Goal: Task Accomplishment & Management: Complete application form

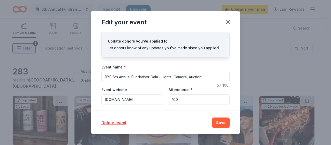
scroll to position [37, 0]
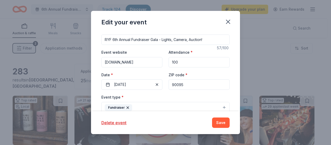
click at [190, 61] on input "100" at bounding box center [199, 62] width 61 height 10
type input "200"
click at [227, 71] on div "Update donors you've applied to Let donors know of any updates you've made sinc…" at bounding box center [165, 71] width 149 height 79
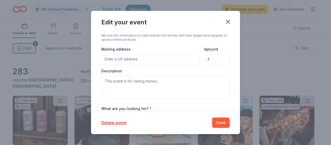
scroll to position [138, 0]
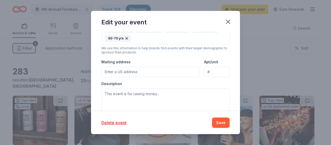
click at [157, 69] on input "Mailing address" at bounding box center [150, 71] width 99 height 10
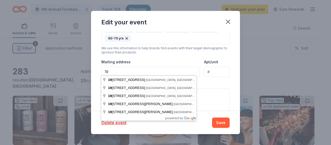
type input "1"
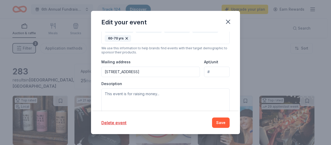
type input "[STREET_ADDRESS]"
click at [219, 70] on input "Apt/unit" at bounding box center [217, 71] width 26 height 10
type input "L-02"
click at [166, 92] on textarea at bounding box center [165, 99] width 128 height 23
paste textarea "[URL][DOMAIN_NAME]"
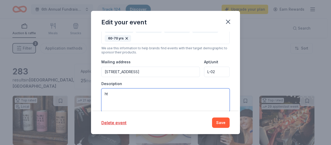
type textarea "h"
click at [114, 95] on textarea at bounding box center [165, 99] width 128 height 23
paste textarea "Secure your SINGLE EVENT TICKET for an unforgettable evening of philanthropy an…"
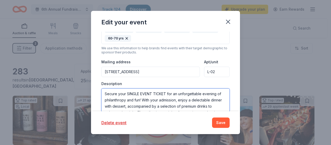
scroll to position [121, 0]
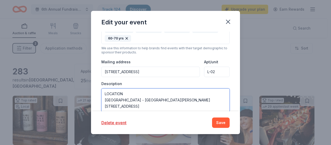
click at [158, 98] on textarea "Secure your SINGLE EVENT TICKET for an unforgettable evening of philanthropy an…" at bounding box center [165, 99] width 128 height 23
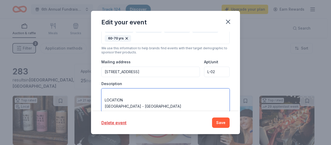
scroll to position [91, 0]
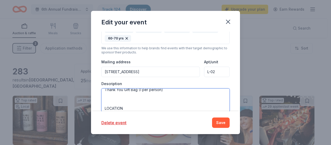
click at [122, 103] on textarea "Secure your SINGLE EVENT TICKET for an unforgettable evening of philanthropy an…" at bounding box center [165, 99] width 128 height 23
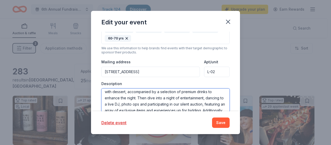
scroll to position [0, 0]
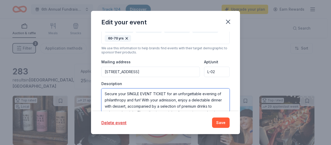
click at [167, 91] on textarea "Secure your SINGLE EVENT TICKET for an unforgettable evening of philanthropy an…" at bounding box center [165, 99] width 128 height 23
click at [106, 98] on textarea "Join us for an unforgettable evening of philanthropy and fun! With your admissi…" at bounding box center [165, 99] width 128 height 23
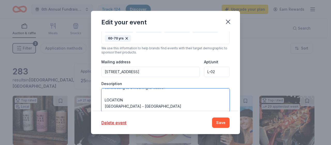
scroll to position [68, 0]
type textarea "Join us for an unforgettable evening of philanthropy and fun! With a delectable…"
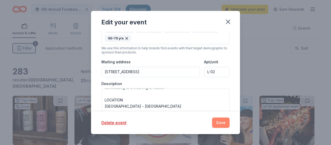
click at [223, 123] on button "Save" at bounding box center [221, 122] width 18 height 10
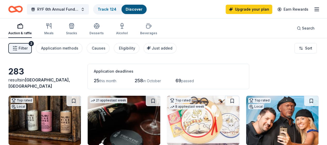
click at [26, 46] on span "Filter" at bounding box center [23, 48] width 9 height 6
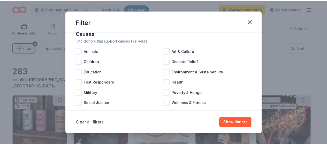
scroll to position [0, 0]
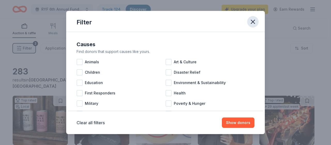
click at [251, 21] on icon "button" at bounding box center [252, 21] width 7 height 7
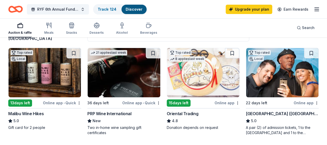
scroll to position [49, 0]
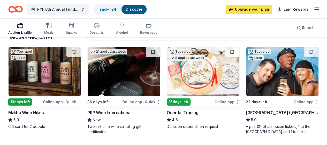
click at [253, 10] on link "Upgrade your plan" at bounding box center [249, 9] width 47 height 9
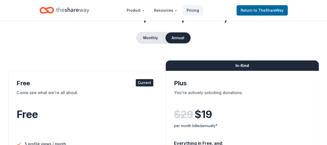
scroll to position [42, 0]
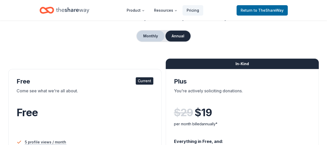
click at [154, 36] on button "Monthly" at bounding box center [151, 36] width 28 height 11
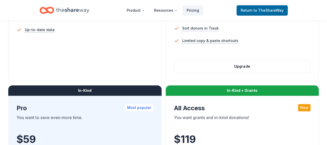
scroll to position [229, 0]
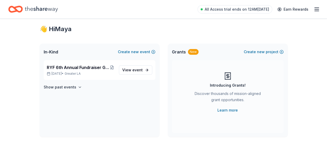
scroll to position [13, 0]
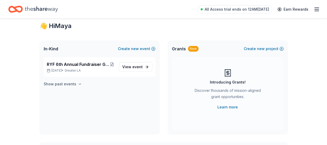
click at [68, 85] on h4 "Show past events" at bounding box center [60, 84] width 33 height 6
click at [227, 107] on link "Learn more" at bounding box center [227, 107] width 20 height 6
click at [55, 9] on icon "Home" at bounding box center [41, 9] width 33 height 11
click at [314, 10] on icon "button" at bounding box center [317, 9] width 6 height 6
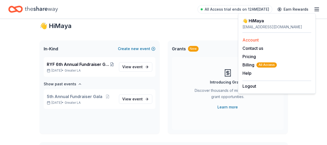
click at [255, 39] on link "Account" at bounding box center [251, 39] width 16 height 5
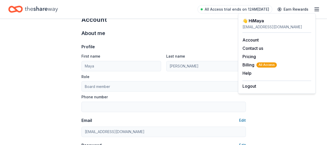
click at [44, 10] on icon "Home" at bounding box center [41, 9] width 33 height 11
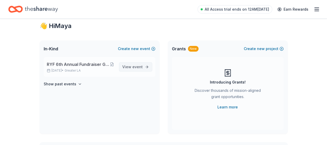
click at [133, 69] on span "event" at bounding box center [137, 66] width 10 height 4
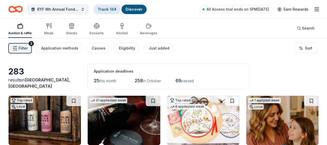
click at [116, 10] on link "Track · 124" at bounding box center [107, 9] width 19 height 4
click at [114, 10] on div "Track · 124" at bounding box center [107, 9] width 27 height 9
click at [112, 7] on link "Track · 124" at bounding box center [107, 9] width 19 height 4
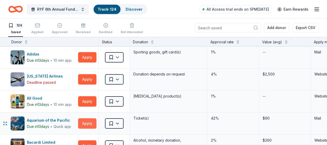
click at [89, 124] on button "Apply" at bounding box center [87, 123] width 18 height 10
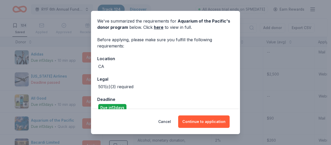
scroll to position [26, 0]
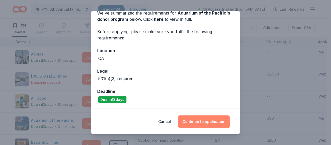
click at [209, 119] on button "Continue to application" at bounding box center [203, 121] width 51 height 12
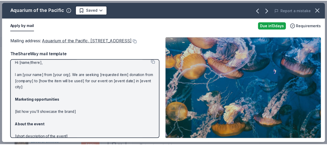
scroll to position [0, 0]
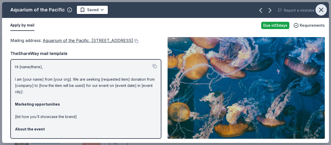
click at [320, 11] on icon "button" at bounding box center [321, 10] width 4 height 4
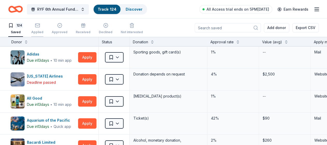
click at [40, 26] on rect "button" at bounding box center [37, 25] width 4 height 3
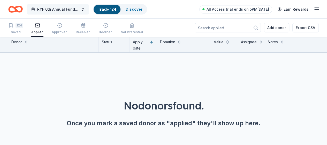
click at [86, 8] on button "RYF 6th Annual Fundraiser Gala - Lights, Camera, Auction!" at bounding box center [58, 9] width 62 height 10
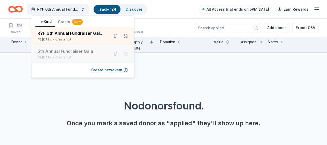
click at [66, 51] on div "5th Annual Fundraiser Gala" at bounding box center [71, 51] width 68 height 6
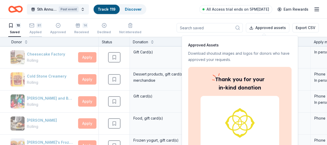
click at [41, 29] on div "81 Applied" at bounding box center [35, 28] width 13 height 11
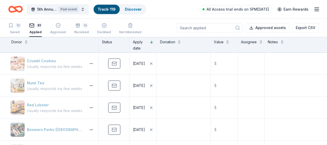
click at [314, 9] on icon "button" at bounding box center [317, 9] width 6 height 6
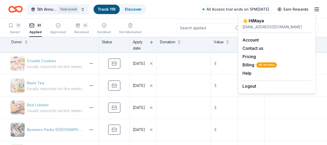
click at [164, 22] on div "10 Saved 81 Applied Approved 14 Received Declined Not interested Approved asset…" at bounding box center [163, 28] width 311 height 18
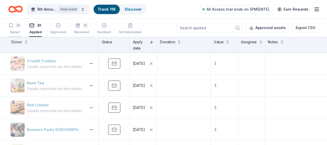
click at [17, 28] on div "10 Saved" at bounding box center [14, 28] width 13 height 11
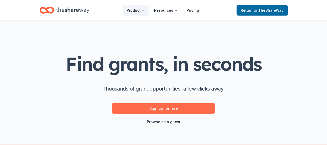
click at [171, 107] on link "Sign up for free" at bounding box center [163, 108] width 103 height 10
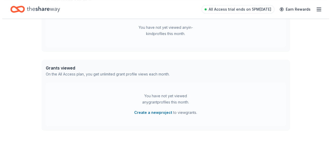
scroll to position [168, 0]
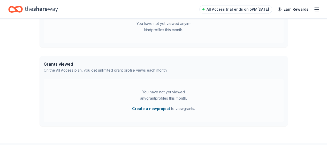
click at [153, 108] on button "Create a new project" at bounding box center [151, 108] width 38 height 6
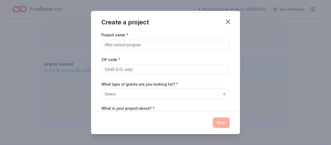
click at [148, 47] on input "Project name *" at bounding box center [165, 45] width 128 height 10
type input "Youth Fundraiser"
click at [143, 69] on input "ZIP code *" at bounding box center [165, 69] width 128 height 10
type input "90095"
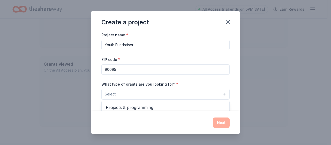
click at [137, 93] on button "Select" at bounding box center [165, 93] width 128 height 11
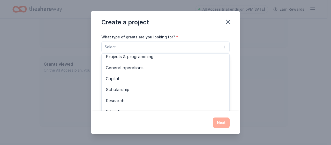
scroll to position [0, 0]
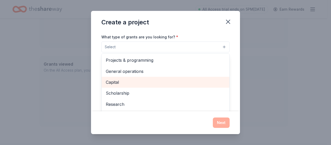
click at [139, 79] on span "Capital" at bounding box center [165, 82] width 119 height 7
click at [174, 80] on span "Scholarship" at bounding box center [165, 82] width 119 height 7
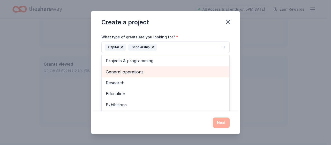
click at [168, 68] on span "General operations" at bounding box center [165, 71] width 119 height 7
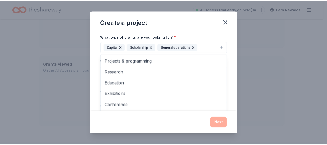
scroll to position [28, 0]
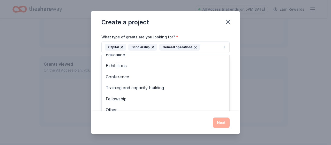
click at [219, 123] on div "Create a project Project name * Youth Fundraiser ZIP code * 90095 What type of …" at bounding box center [165, 72] width 149 height 123
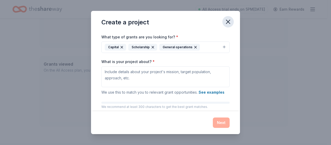
click at [228, 21] on icon "button" at bounding box center [228, 22] width 4 height 4
